Goal: Information Seeking & Learning: Learn about a topic

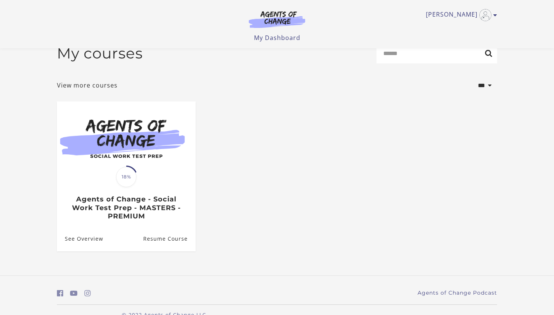
scroll to position [32, 0]
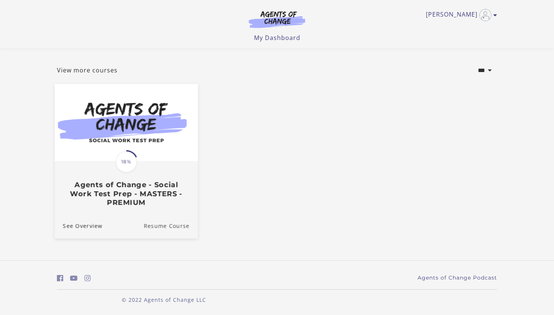
click at [163, 228] on link "Resume Course" at bounding box center [171, 225] width 54 height 25
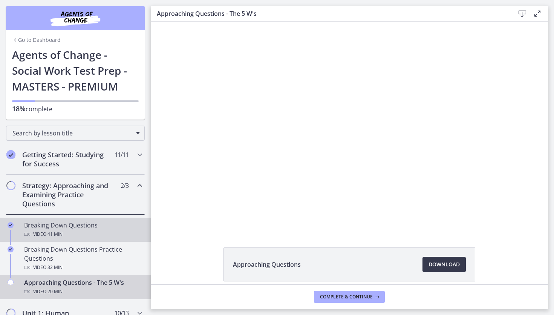
click at [146, 230] on link "Breaking Down Questions Video · 41 min" at bounding box center [75, 230] width 151 height 24
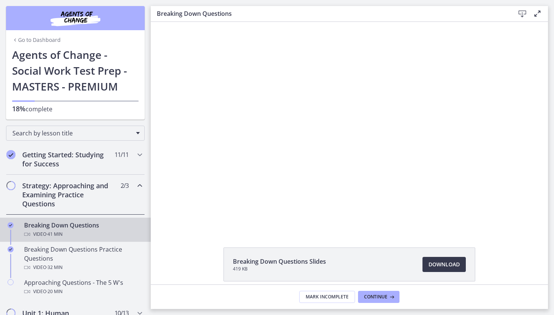
click at [149, 125] on div "Search by lesson title" at bounding box center [75, 132] width 151 height 24
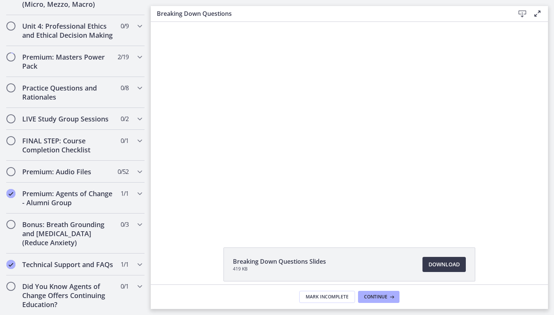
scroll to position [407, 0]
click at [140, 119] on icon "Chapters" at bounding box center [139, 118] width 9 height 9
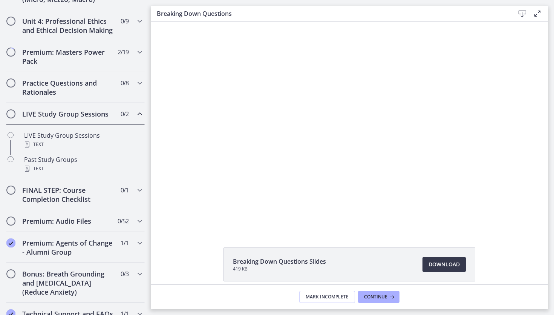
scroll to position [319, 0]
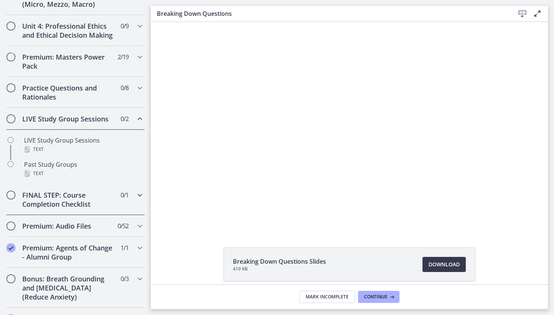
click at [139, 195] on icon "Chapters" at bounding box center [139, 194] width 9 height 9
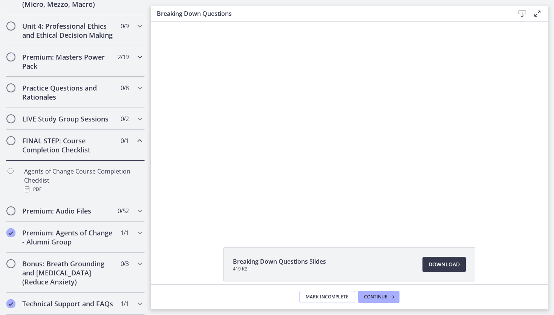
click at [140, 57] on icon "Chapters" at bounding box center [139, 56] width 9 height 9
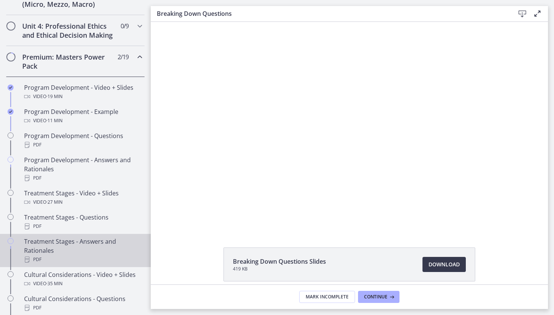
click at [147, 264] on link "Treatment Stages - Answers and Rationales PDF" at bounding box center [75, 250] width 151 height 33
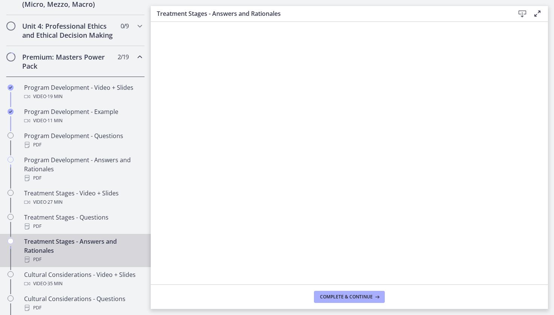
click at [141, 70] on div "Premium: Masters Power Pack 2 / 19 Completed" at bounding box center [75, 61] width 139 height 31
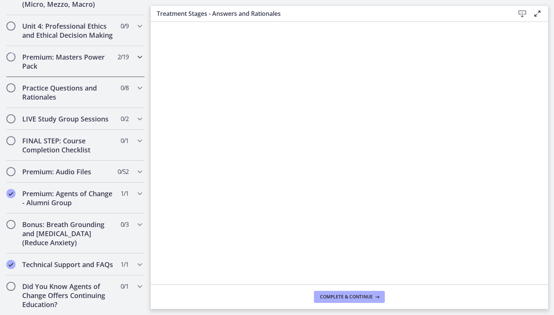
click at [141, 70] on div "Premium: Masters Power Pack 2 / 19 Completed" at bounding box center [75, 61] width 139 height 31
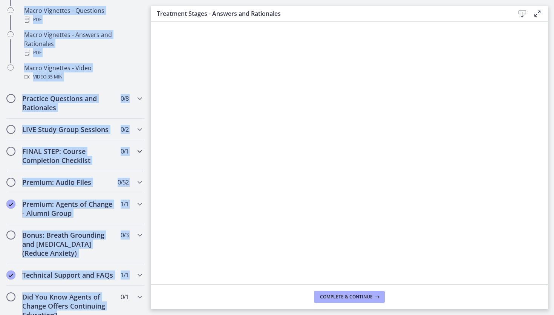
scroll to position [820, 0]
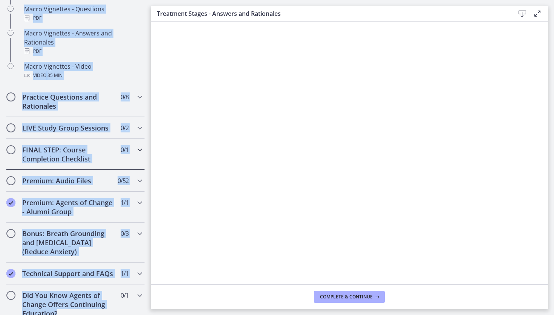
drag, startPoint x: 141, startPoint y: 70, endPoint x: 81, endPoint y: 314, distance: 251.6
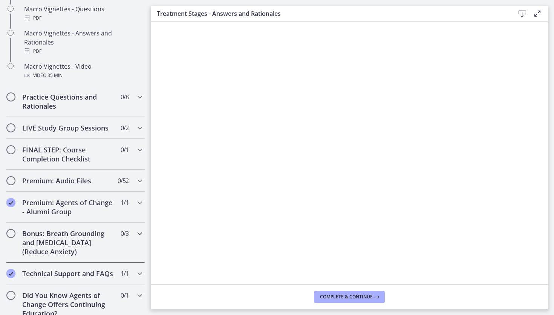
click at [140, 229] on icon "Chapters" at bounding box center [139, 233] width 9 height 9
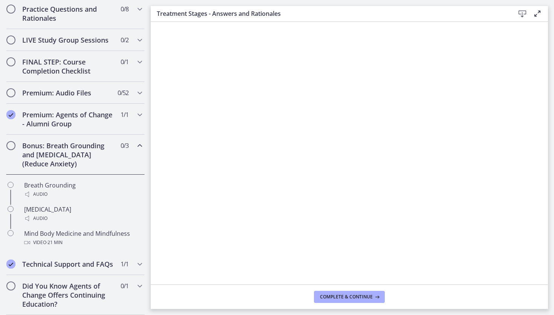
scroll to position [398, 0]
click at [140, 115] on icon "Chapters" at bounding box center [139, 114] width 9 height 9
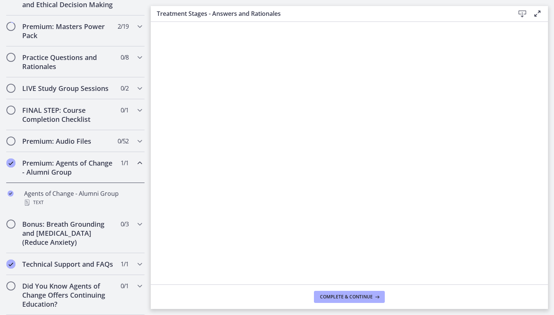
scroll to position [349, 0]
click at [139, 140] on icon "Chapters" at bounding box center [139, 141] width 9 height 9
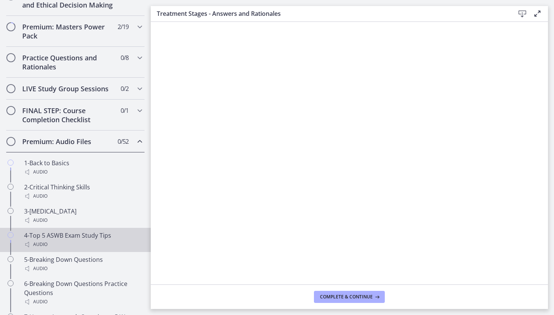
drag, startPoint x: 123, startPoint y: 244, endPoint x: 127, endPoint y: 158, distance: 86.4
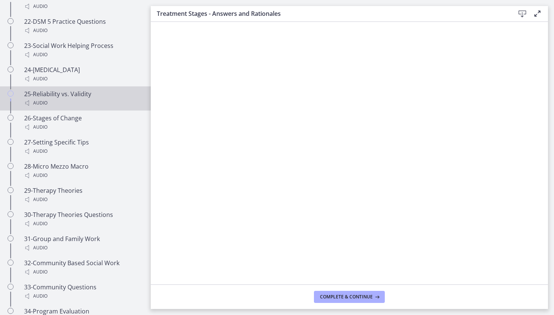
scroll to position [1006, 0]
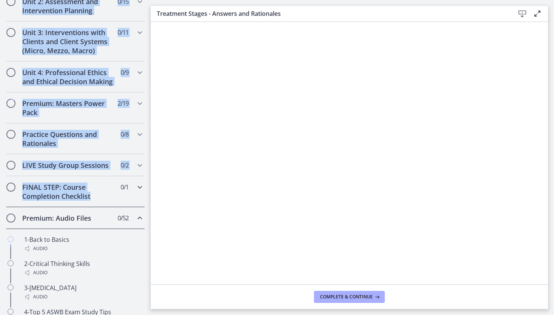
drag, startPoint x: 101, startPoint y: 120, endPoint x: 48, endPoint y: -2, distance: 133.0
click at [48, 0] on html "Skip to main content Go to Dashboard Go to Dashboard Go to Dashboard Agents of …" at bounding box center [277, 157] width 554 height 315
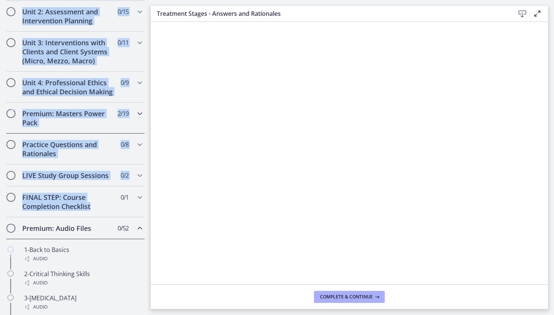
click at [139, 113] on icon "Chapters" at bounding box center [139, 113] width 9 height 9
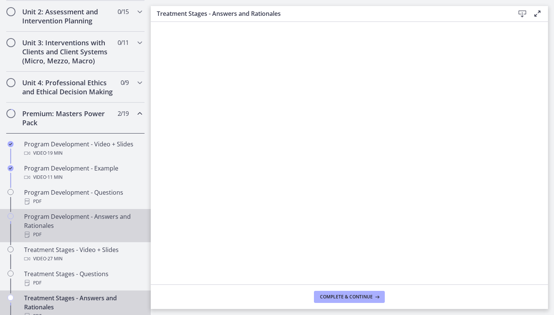
drag, startPoint x: 92, startPoint y: 235, endPoint x: 150, endPoint y: 210, distance: 64.0
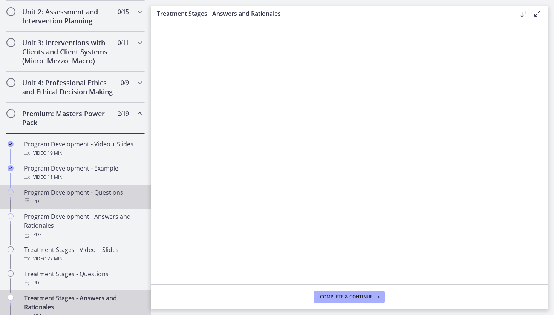
drag, startPoint x: 4, startPoint y: 203, endPoint x: 8, endPoint y: 127, distance: 75.5
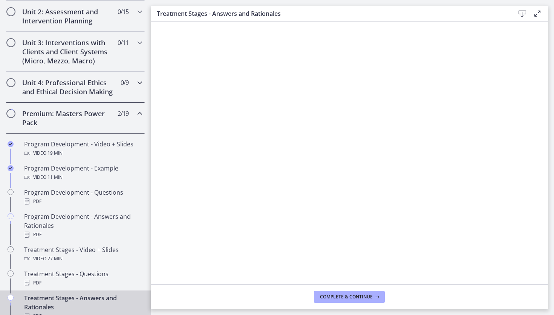
click at [138, 83] on icon "Chapters" at bounding box center [139, 82] width 9 height 9
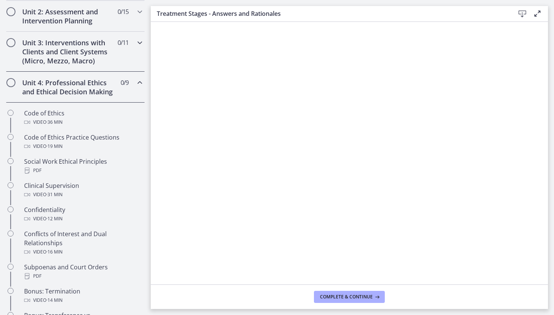
click at [139, 42] on icon "Chapters" at bounding box center [139, 42] width 9 height 9
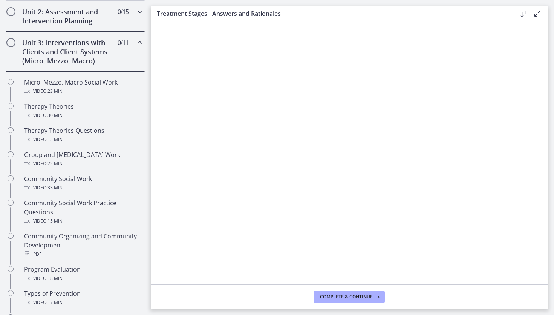
click at [138, 25] on div "Unit 2: Assessment and Intervention Planning 0 / 15 Completed" at bounding box center [75, 16] width 139 height 31
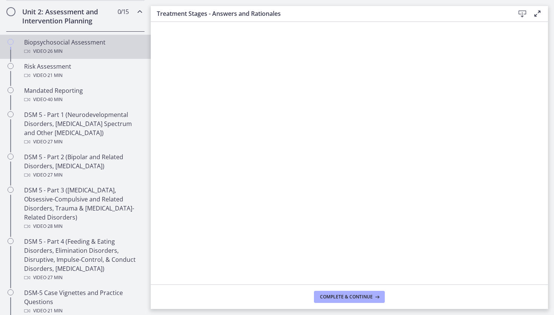
click at [130, 46] on div "Biopsychosocial Assessment Video · 26 min" at bounding box center [83, 47] width 118 height 18
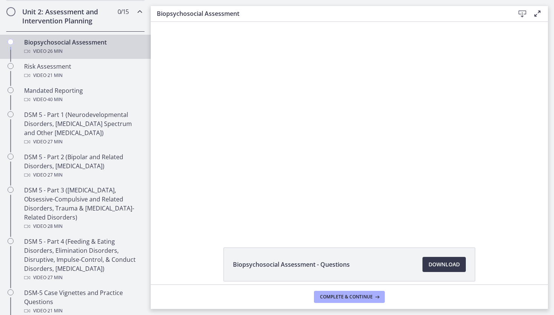
click at [149, 39] on link "Biopsychosocial Assessment Video · 26 min" at bounding box center [75, 47] width 151 height 24
drag, startPoint x: 149, startPoint y: 38, endPoint x: 84, endPoint y: 131, distance: 113.4
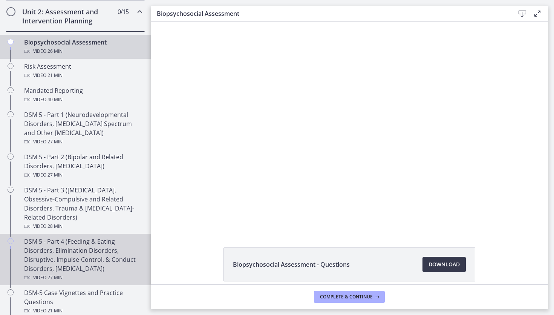
click at [42, 276] on div "Video · 27 min" at bounding box center [83, 277] width 118 height 9
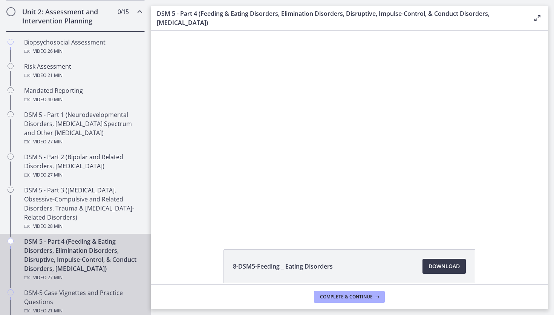
click at [42, 290] on div "DSM-5 Case Vignettes and Practice Questions Video · 21 min" at bounding box center [83, 301] width 118 height 27
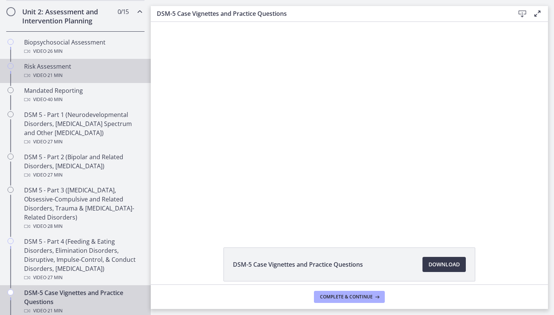
click at [69, 81] on link "Risk Assessment Video · 21 min" at bounding box center [75, 71] width 151 height 24
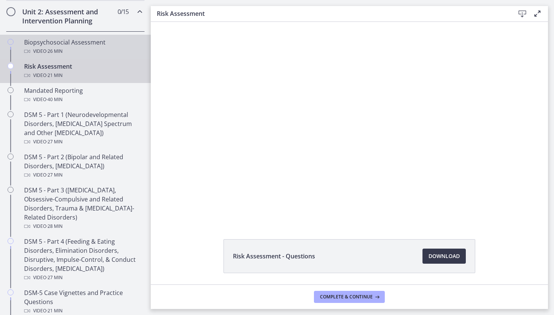
click at [71, 46] on div "Biopsychosocial Assessment Video · 26 min" at bounding box center [83, 47] width 118 height 18
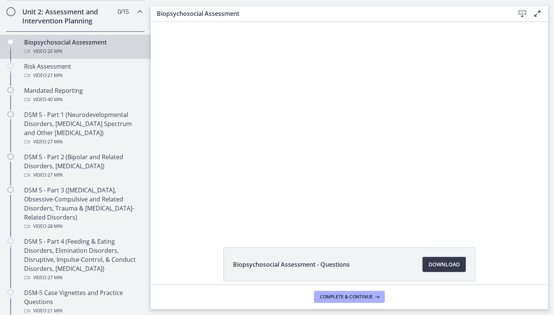
click at [63, 21] on h2 "Unit 2: Assessment and Intervention Planning" at bounding box center [68, 16] width 92 height 18
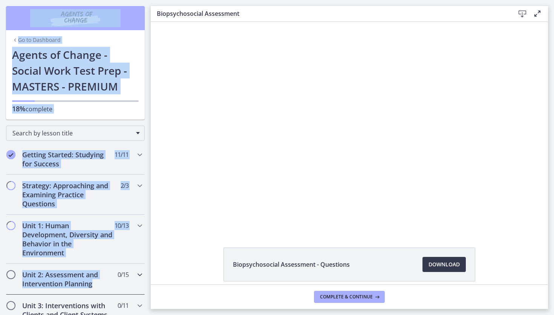
drag, startPoint x: 147, startPoint y: 21, endPoint x: 139, endPoint y: 34, distance: 15.3
click at [139, 34] on div "Go to Dashboard Go to Dashboard Agents of Change - Social Work Test Prep - MAST…" at bounding box center [75, 317] width 151 height 635
click at [116, 85] on h1 "Agents of Change - Social Work Test Prep - MASTERS - PREMIUM" at bounding box center [75, 71] width 127 height 48
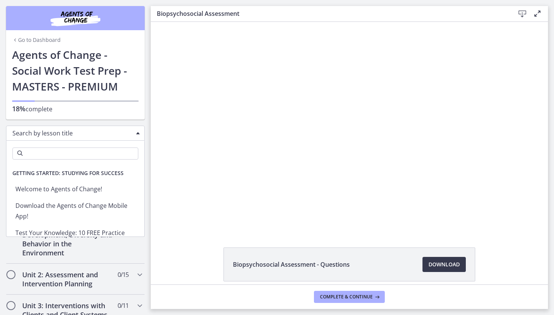
click at [119, 133] on span "Search by lesson title" at bounding box center [72, 133] width 120 height 8
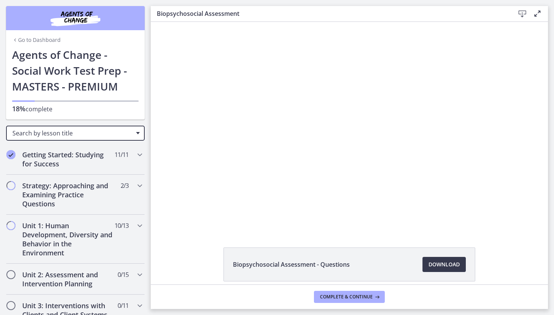
click at [119, 134] on span "Search by lesson title" at bounding box center [72, 133] width 120 height 8
click at [60, 195] on h2 "Strategy: Approaching and Examining Practice Questions" at bounding box center [68, 194] width 92 height 27
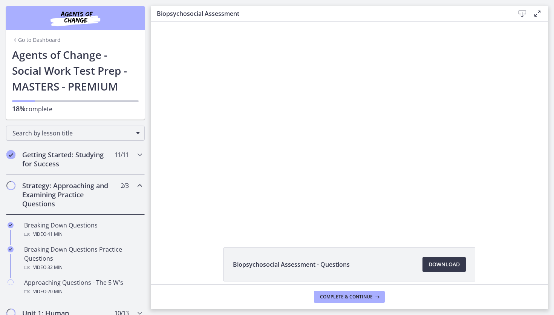
click at [60, 196] on h2 "Strategy: Approaching and Examining Practice Questions" at bounding box center [68, 194] width 92 height 27
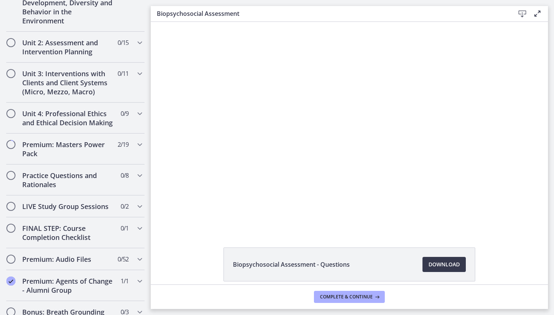
scroll to position [246, 0]
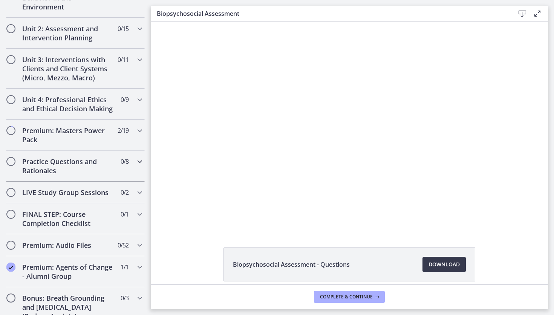
click at [140, 164] on icon "Chapters" at bounding box center [139, 161] width 9 height 9
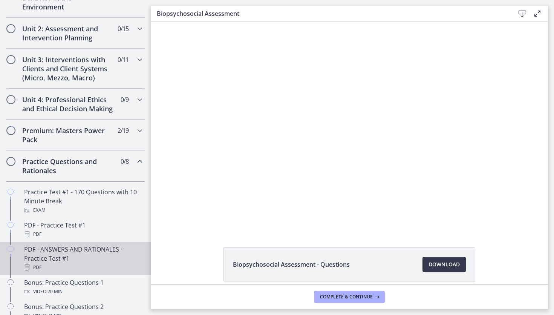
click at [46, 258] on div "PDF - ANSWERS AND RATIONALES - Practice Test #1 PDF" at bounding box center [83, 258] width 118 height 27
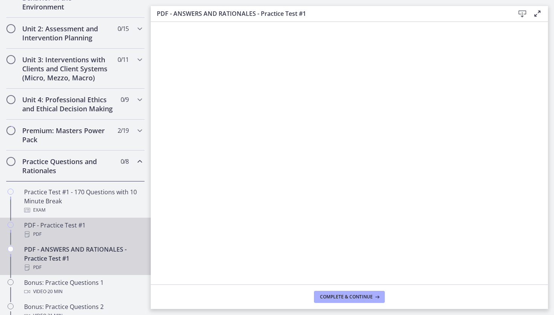
drag, startPoint x: 104, startPoint y: 240, endPoint x: 121, endPoint y: 182, distance: 60.9
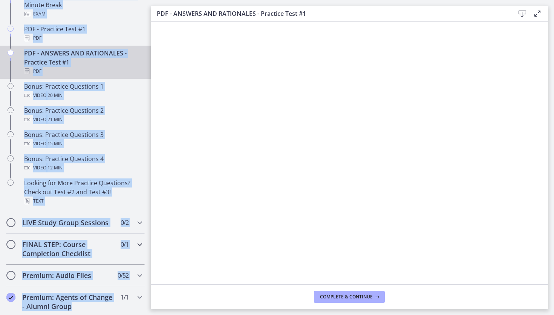
scroll to position [445, 0]
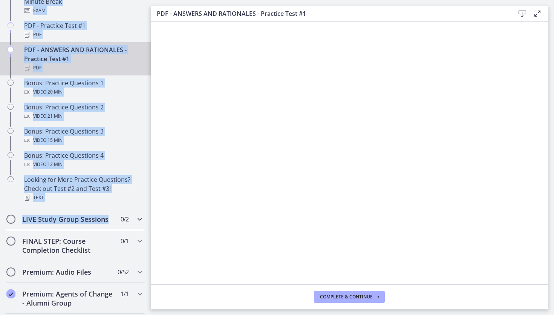
drag, startPoint x: 86, startPoint y: 158, endPoint x: 75, endPoint y: 226, distance: 68.2
click at [75, 226] on div "Getting Started: Studying for Success 11 / 11 Completed Welcome to Agents of Ch…" at bounding box center [75, 56] width 151 height 717
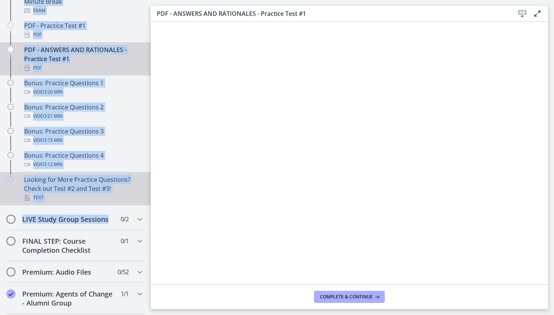
click at [11, 178] on icon "Chapters" at bounding box center [11, 179] width 6 height 6
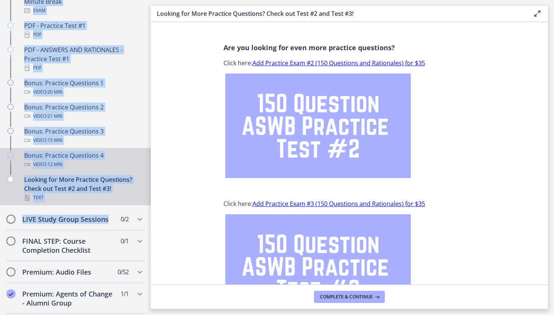
click at [57, 157] on div "Bonus: Practice Questions 4 Video · 12 min" at bounding box center [83, 160] width 118 height 18
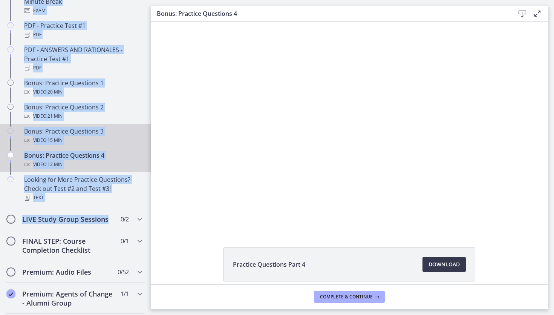
click at [45, 132] on div "Bonus: Practice Questions 3 Video · 15 min" at bounding box center [83, 136] width 118 height 18
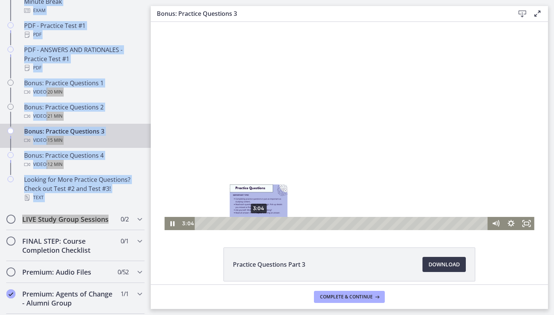
drag, startPoint x: 203, startPoint y: 223, endPoint x: 268, endPoint y: 222, distance: 64.5
click at [261, 222] on div "Playbar" at bounding box center [259, 223] width 4 height 4
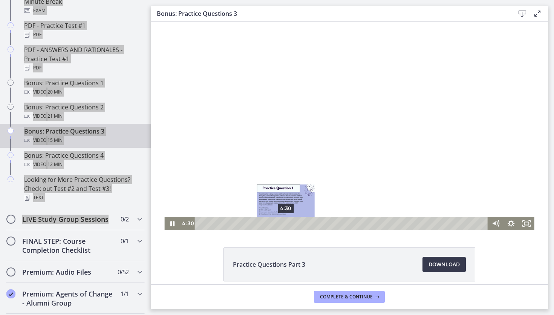
drag, startPoint x: 268, startPoint y: 222, endPoint x: 299, endPoint y: 222, distance: 31.3
click at [288, 222] on div "Playbar" at bounding box center [286, 223] width 4 height 4
click at [384, 230] on html "Click for sound @keyframes VOLUME_SMALL_WAVE_FLASH { 0% { opacity: 0; } 33% { o…" at bounding box center [349, 126] width 397 height 208
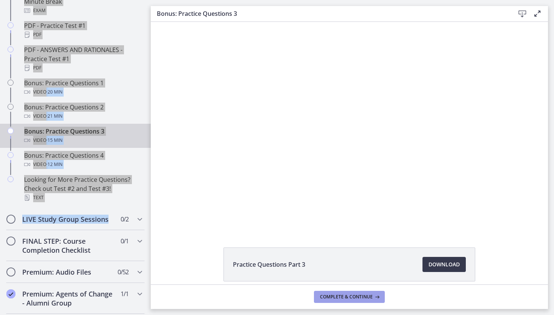
click at [354, 296] on span "Complete & continue" at bounding box center [346, 297] width 53 height 6
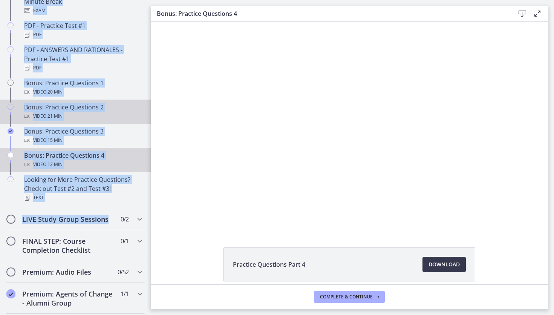
click at [71, 108] on div "Bonus: Practice Questions 2 Video · 21 min" at bounding box center [83, 112] width 118 height 18
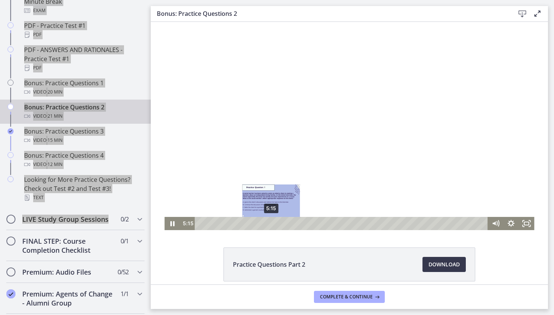
click at [271, 223] on div "5:15" at bounding box center [343, 223] width 284 height 13
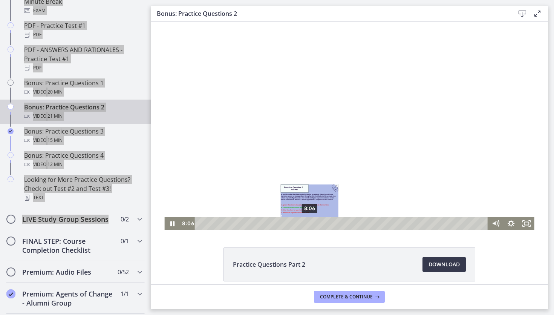
click at [310, 225] on div "8:06" at bounding box center [343, 223] width 284 height 13
click at [320, 224] on div "8:53" at bounding box center [343, 223] width 284 height 13
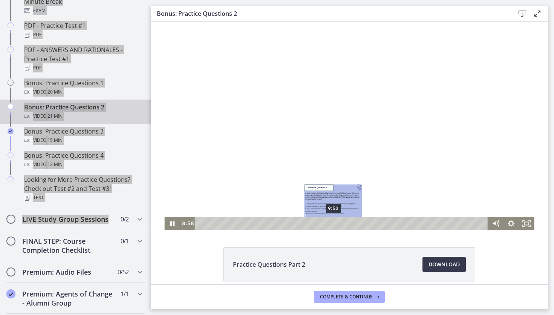
click at [334, 223] on div "9:52" at bounding box center [343, 223] width 284 height 13
click at [344, 224] on div "10:39" at bounding box center [343, 223] width 284 height 13
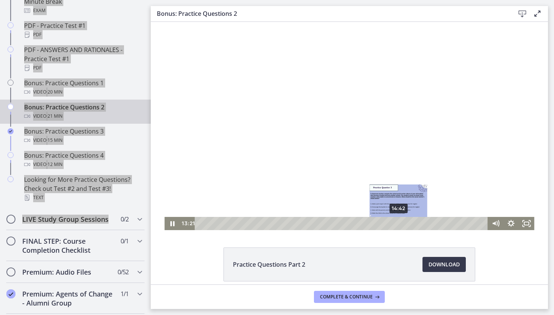
click at [399, 224] on div "14:42" at bounding box center [343, 223] width 284 height 13
click at [411, 224] on div "15:35" at bounding box center [343, 223] width 284 height 13
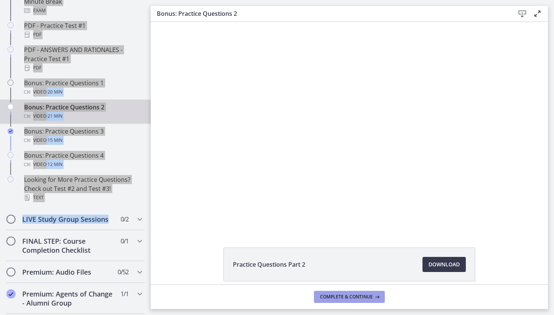
click at [342, 294] on span "Complete & continue" at bounding box center [346, 297] width 53 height 6
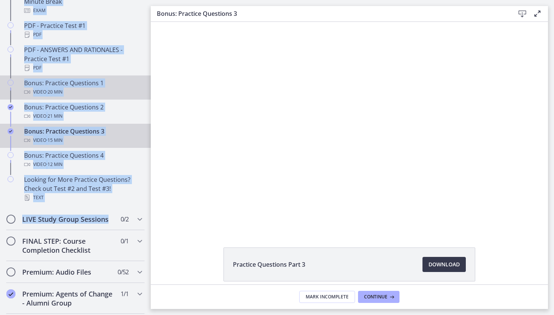
click at [13, 83] on icon "Chapters" at bounding box center [11, 83] width 6 height 6
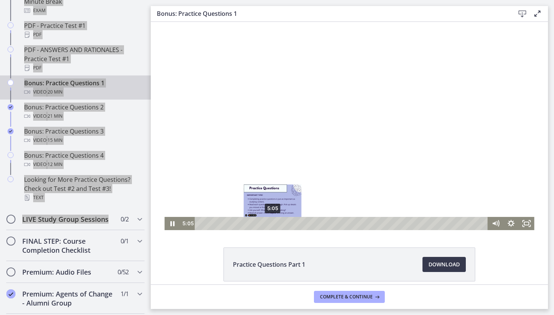
click at [273, 222] on div "5:05" at bounding box center [343, 223] width 284 height 13
click at [285, 222] on div "5:56" at bounding box center [343, 223] width 284 height 13
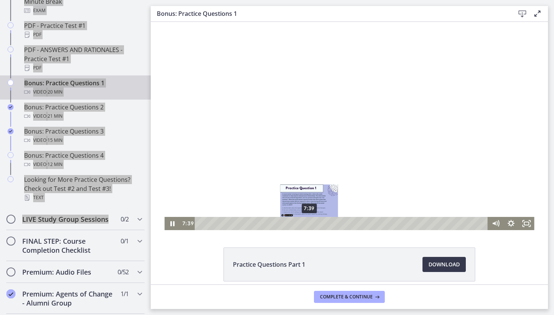
click at [310, 221] on div "7:39" at bounding box center [343, 223] width 284 height 13
click at [326, 222] on div "8:51" at bounding box center [343, 223] width 284 height 13
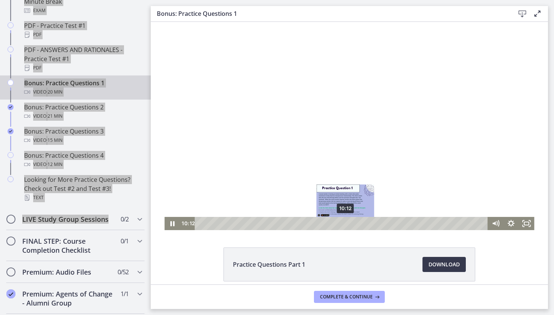
click at [346, 224] on div "10:12" at bounding box center [343, 223] width 284 height 13
click at [354, 225] on div "10:47" at bounding box center [343, 223] width 284 height 13
click at [363, 224] on div "11:26" at bounding box center [343, 223] width 284 height 13
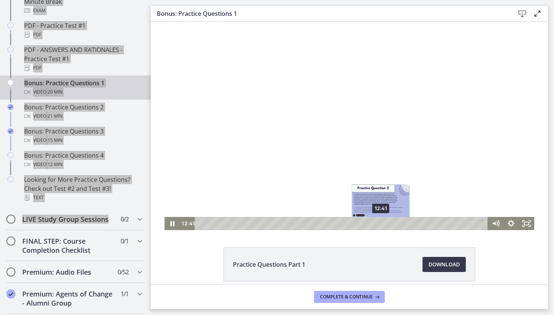
click at [381, 224] on div "12:41" at bounding box center [343, 223] width 284 height 13
click at [400, 224] on div "13:59" at bounding box center [343, 223] width 284 height 13
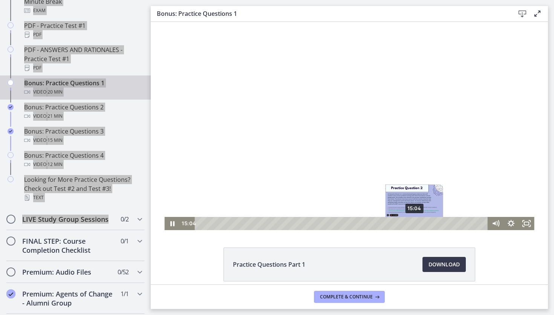
click at [415, 222] on div "15:04" at bounding box center [343, 223] width 284 height 13
click at [433, 222] on div "16:20" at bounding box center [343, 223] width 284 height 13
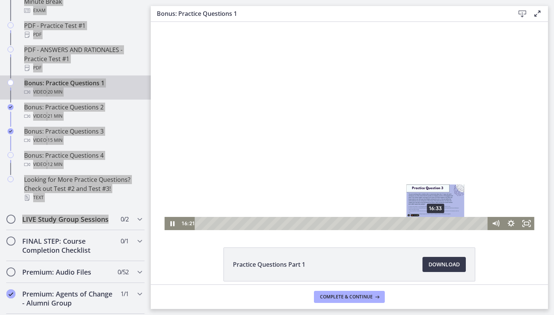
click at [436, 222] on div "16:33" at bounding box center [343, 223] width 284 height 13
click at [454, 222] on div "17:49" at bounding box center [343, 223] width 284 height 13
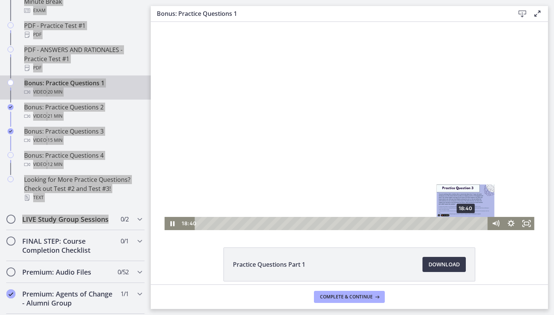
click at [466, 222] on div "18:40" at bounding box center [343, 223] width 284 height 13
click at [479, 223] on div "19:34" at bounding box center [343, 223] width 284 height 13
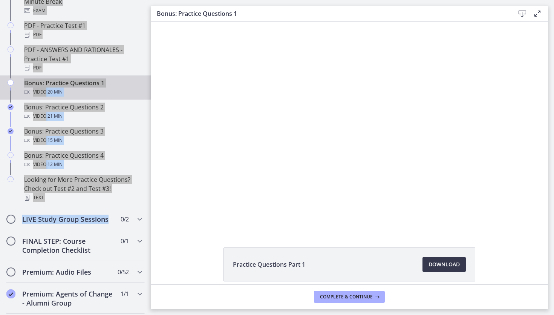
click at [11, 81] on icon "Chapters" at bounding box center [11, 83] width 6 height 6
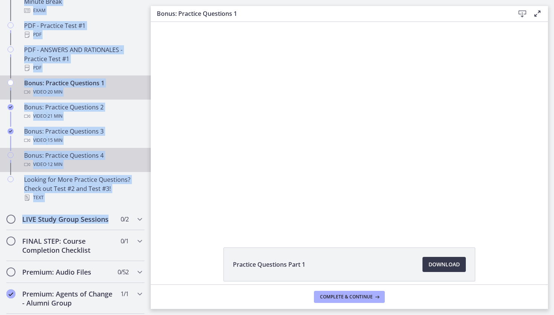
click at [44, 156] on div "Bonus: Practice Questions 4 Video · 12 min" at bounding box center [83, 160] width 118 height 18
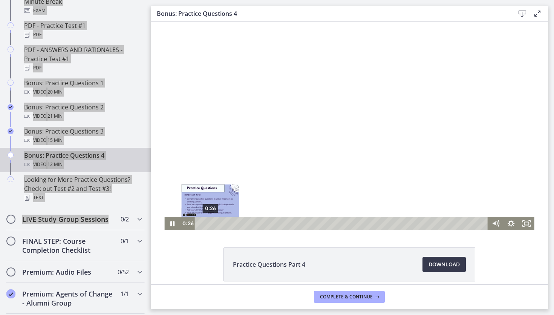
click at [210, 224] on div "0:26" at bounding box center [343, 223] width 284 height 13
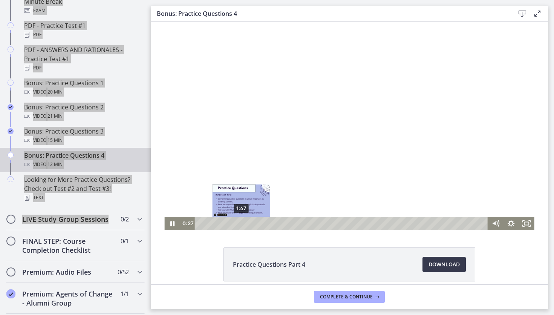
click at [241, 224] on div "1:47" at bounding box center [343, 223] width 284 height 13
click at [254, 225] on div "2:21" at bounding box center [343, 223] width 284 height 13
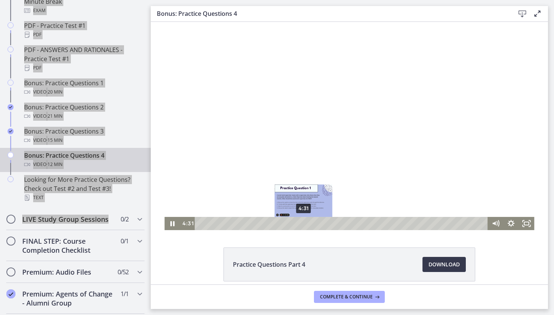
click at [304, 225] on div "4:31" at bounding box center [343, 223] width 284 height 13
click at [324, 225] on div "5:24" at bounding box center [343, 223] width 284 height 13
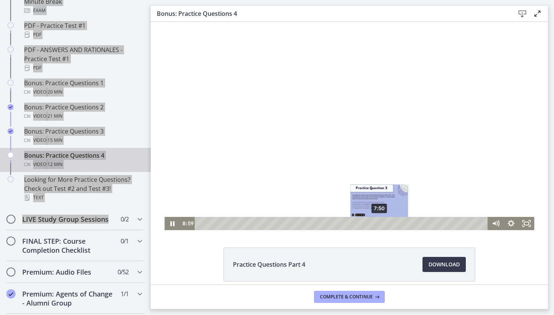
click at [380, 224] on div "7:50" at bounding box center [343, 223] width 284 height 13
click at [391, 224] on div "8:21" at bounding box center [343, 223] width 284 height 13
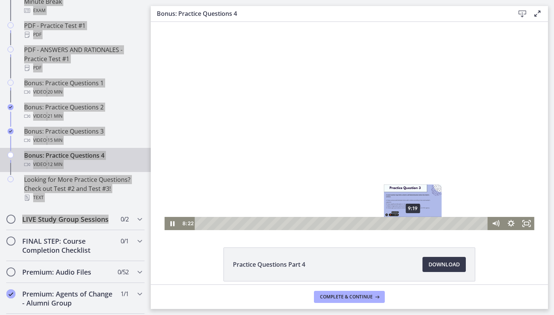
click at [414, 225] on div "9:19" at bounding box center [343, 223] width 284 height 13
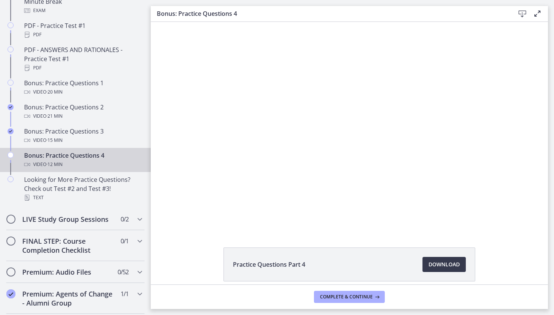
click at [441, 230] on div "Practice Questions Part 4 Download Opens in a new window" at bounding box center [349, 153] width 397 height 262
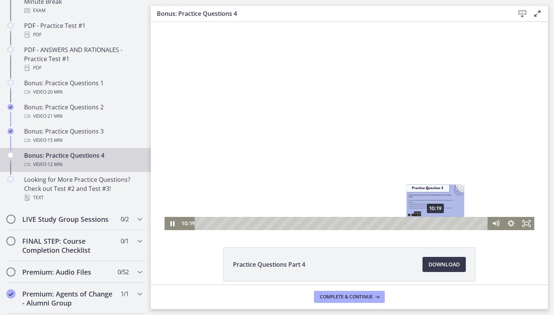
click at [436, 222] on div "10:19" at bounding box center [343, 223] width 284 height 13
click at [450, 223] on div "10:54" at bounding box center [343, 223] width 284 height 13
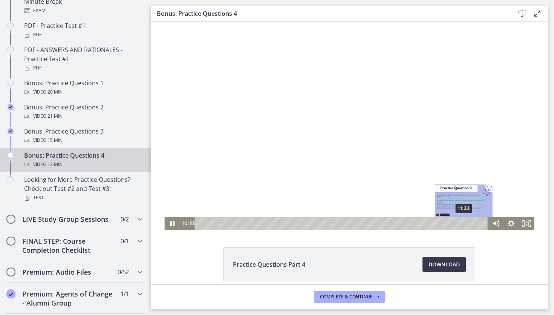
click at [465, 224] on div "11:33" at bounding box center [343, 223] width 284 height 13
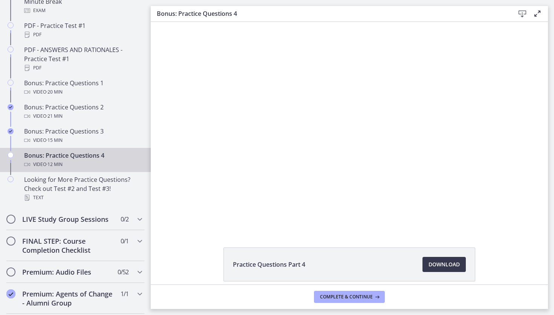
click at [9, 155] on icon "Chapters" at bounding box center [11, 155] width 6 height 6
click at [16, 156] on link "Bonus: Practice Questions 4 Video · 12 min" at bounding box center [75, 160] width 151 height 24
click at [9, 155] on icon "Chapters" at bounding box center [11, 155] width 6 height 6
click at [333, 298] on span "Complete & continue" at bounding box center [346, 297] width 53 height 6
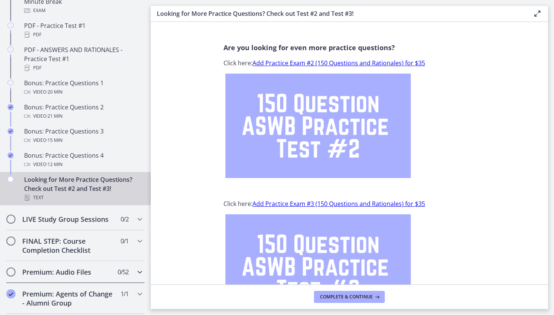
click at [77, 273] on h2 "Premium: Audio Files" at bounding box center [68, 271] width 92 height 9
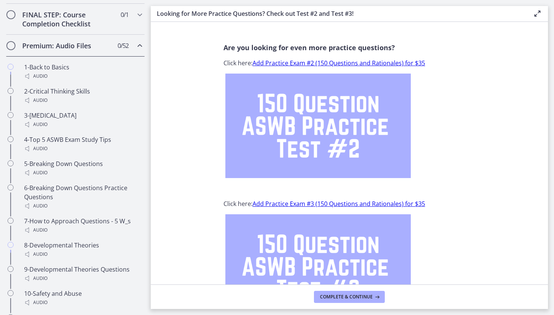
scroll to position [432, 0]
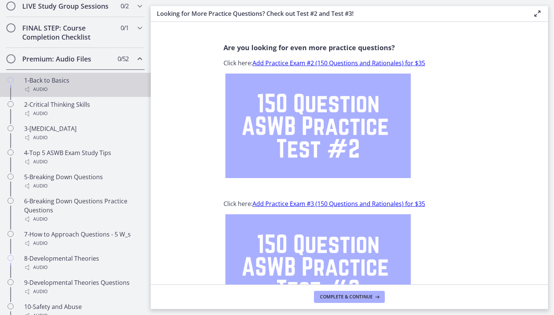
click at [12, 80] on icon "Chapters" at bounding box center [11, 80] width 6 height 6
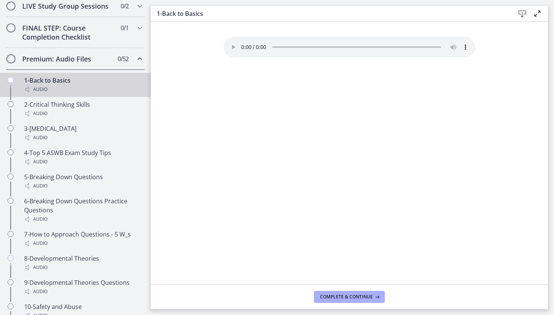
click at [45, 83] on div "1-Back to Basics Audio" at bounding box center [83, 85] width 118 height 18
click at [11, 79] on icon "Chapters" at bounding box center [11, 80] width 6 height 6
click at [326, 294] on span "Complete & continue" at bounding box center [346, 297] width 53 height 6
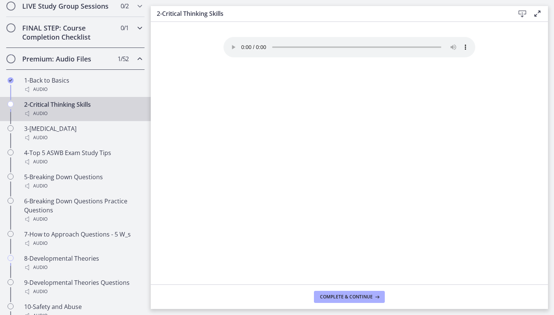
click at [75, 31] on h2 "FINAL STEP: Course Completion Checklist" at bounding box center [68, 32] width 92 height 18
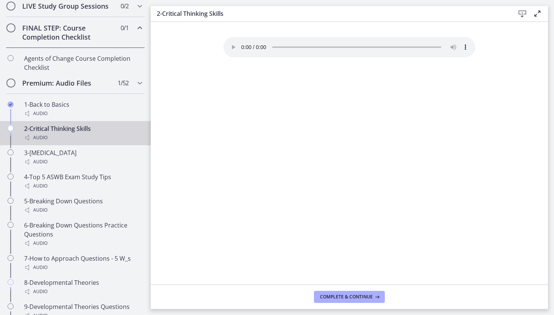
scroll to position [359, 0]
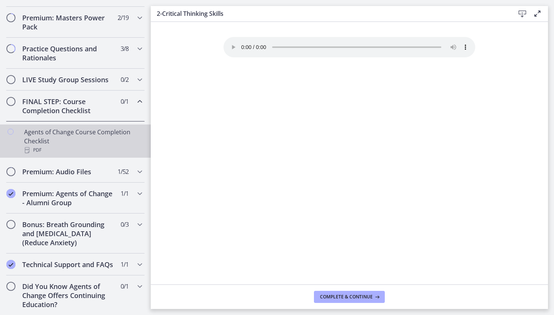
click at [67, 131] on div "Agents of Change Course Completion Checklist PDF" at bounding box center [83, 140] width 118 height 27
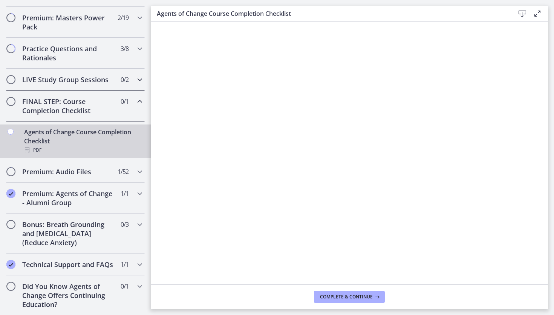
drag, startPoint x: 149, startPoint y: 150, endPoint x: 102, endPoint y: 83, distance: 82.4
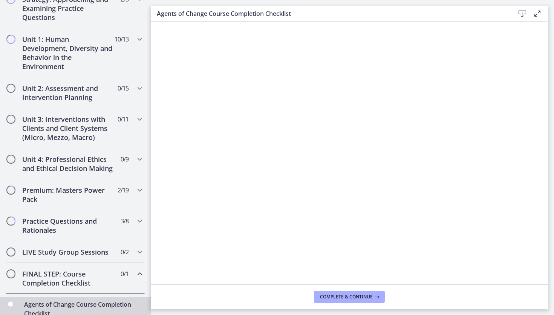
scroll to position [185, 0]
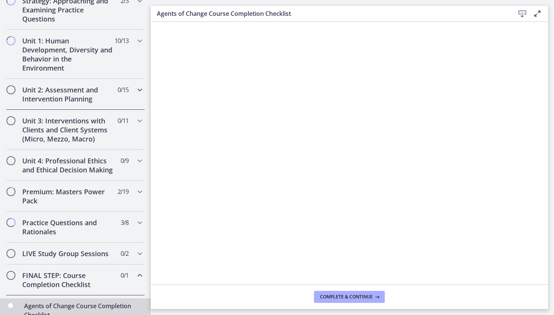
click at [50, 100] on h2 "Unit 2: Assessment and Intervention Planning" at bounding box center [68, 94] width 92 height 18
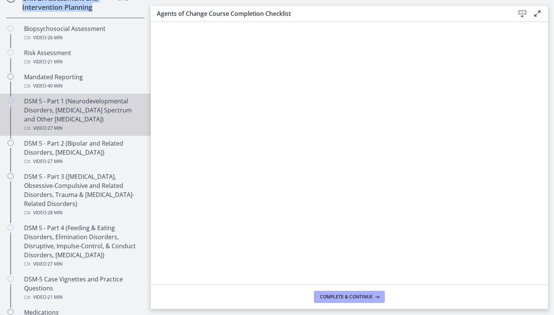
scroll to position [257, 0]
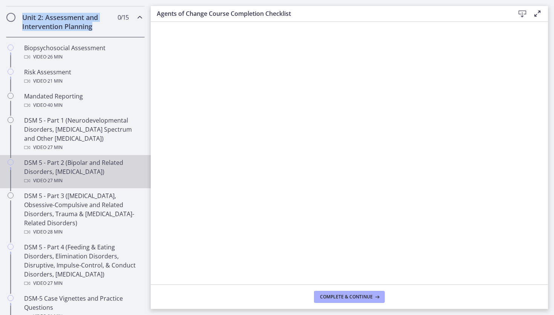
drag, startPoint x: 98, startPoint y: 99, endPoint x: 46, endPoint y: 184, distance: 99.0
click at [46, 184] on div "Unit 2: Assessment and Intervention Planning 0 / 15 Completed Biopsychosocial A…" at bounding box center [75, 250] width 151 height 489
